Goal: Information Seeking & Learning: Learn about a topic

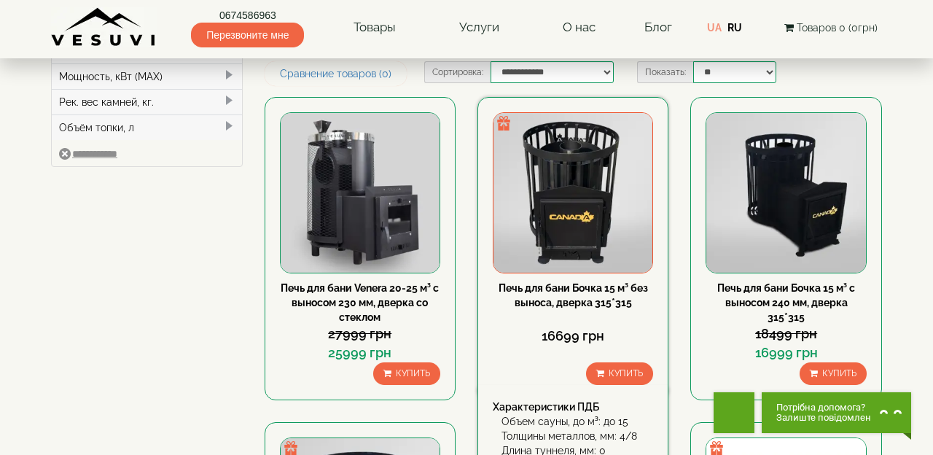
scroll to position [204, 0]
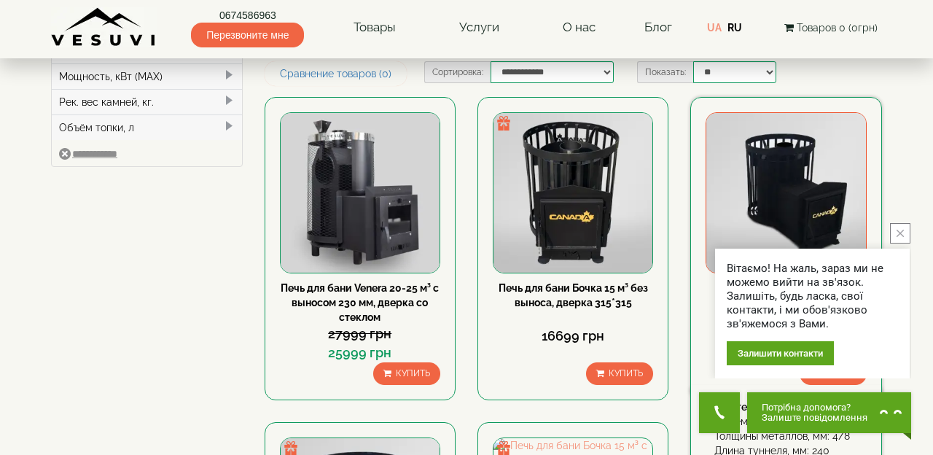
click at [781, 220] on img at bounding box center [785, 192] width 159 height 159
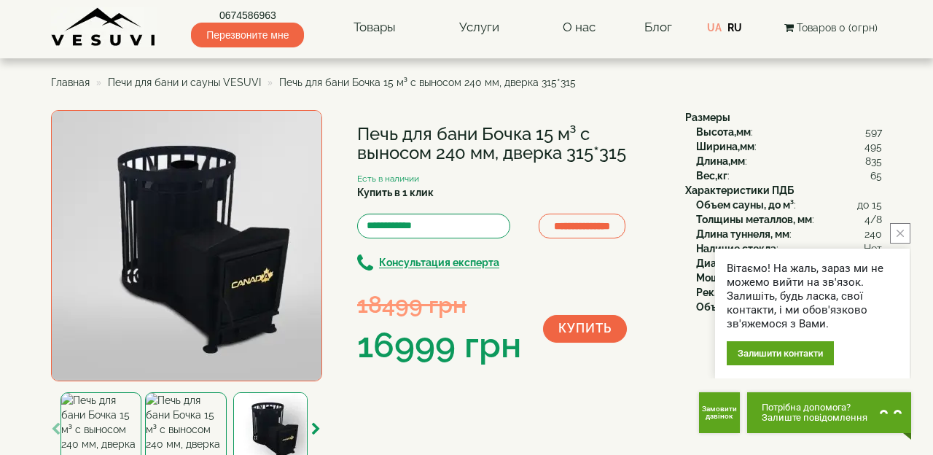
click at [897, 240] on button "close button" at bounding box center [900, 233] width 20 height 20
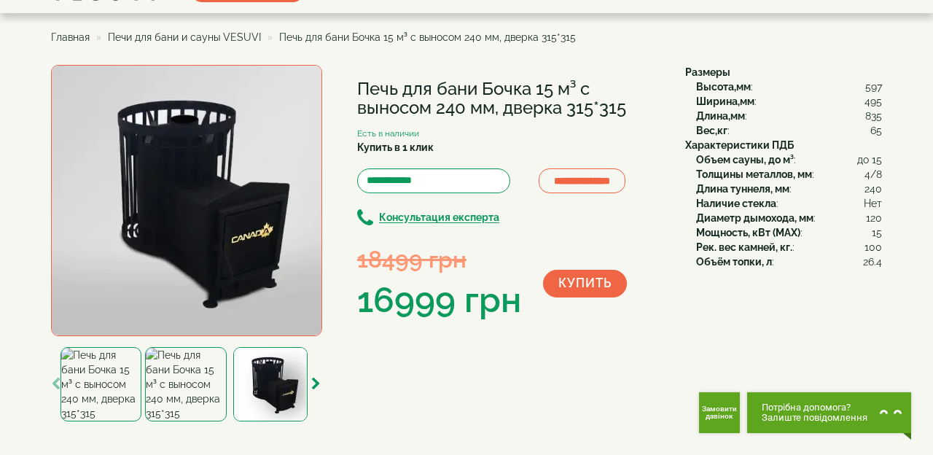
scroll to position [68, 0]
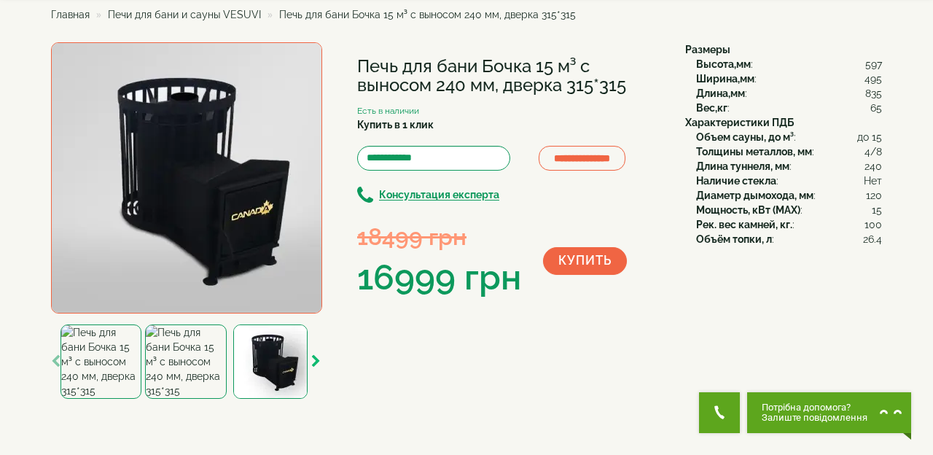
click at [318, 358] on icon "button" at bounding box center [315, 361] width 9 height 13
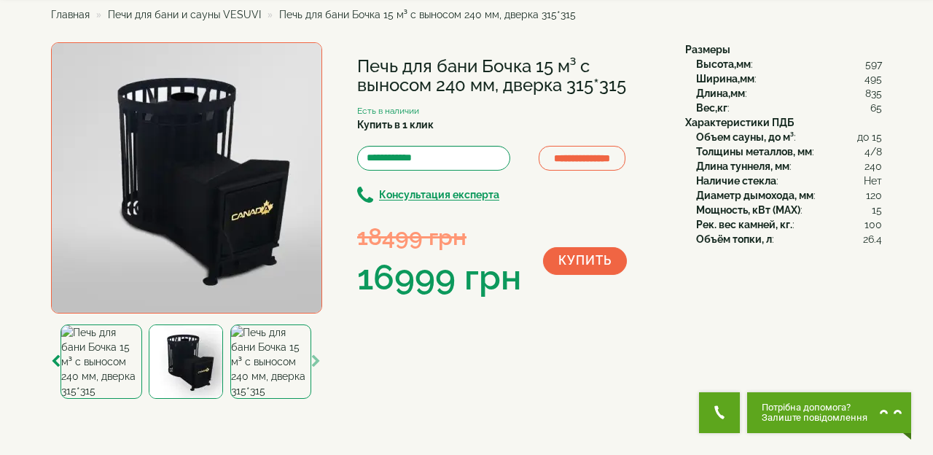
click at [318, 358] on icon "button" at bounding box center [315, 361] width 9 height 13
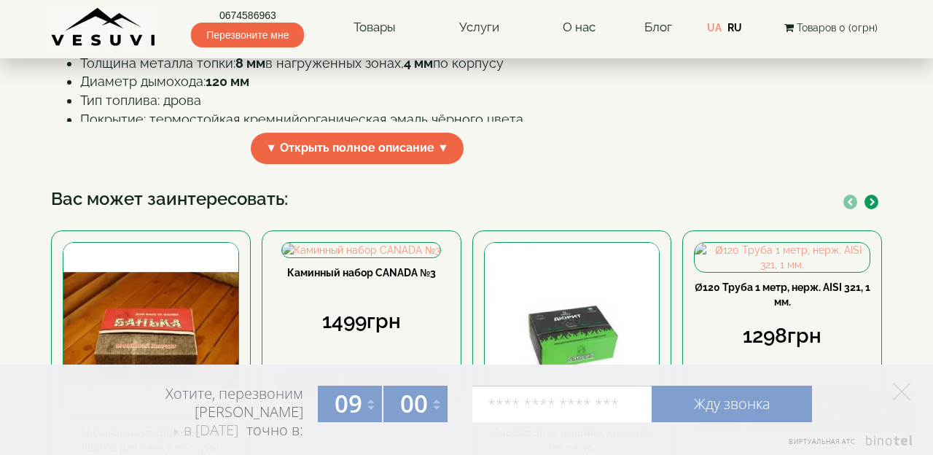
scroll to position [680, 0]
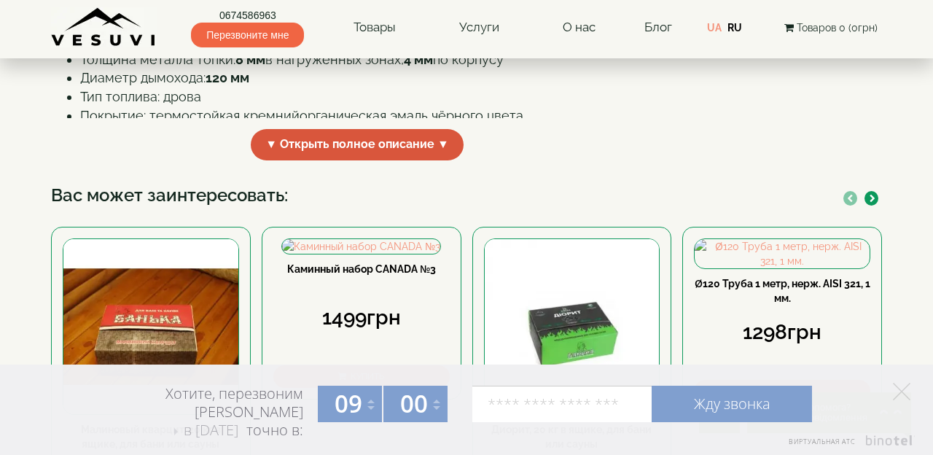
click at [318, 155] on span "▼ Открыть полное описание ▼" at bounding box center [357, 144] width 213 height 31
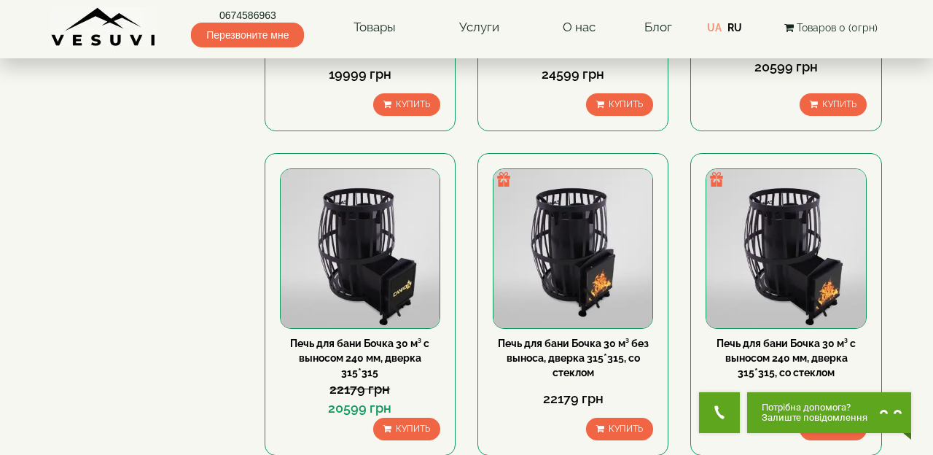
scroll to position [1496, 0]
